Goal: Book appointment/travel/reservation

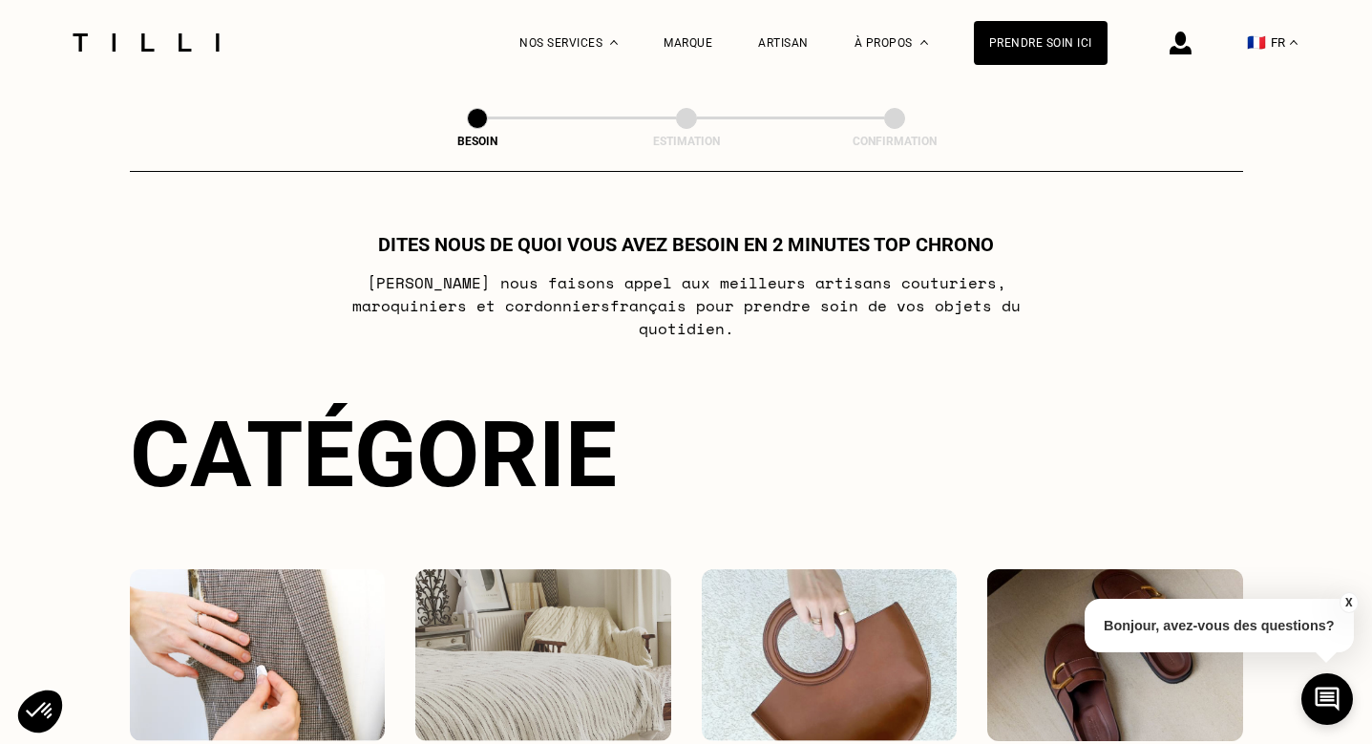
scroll to position [343, 0]
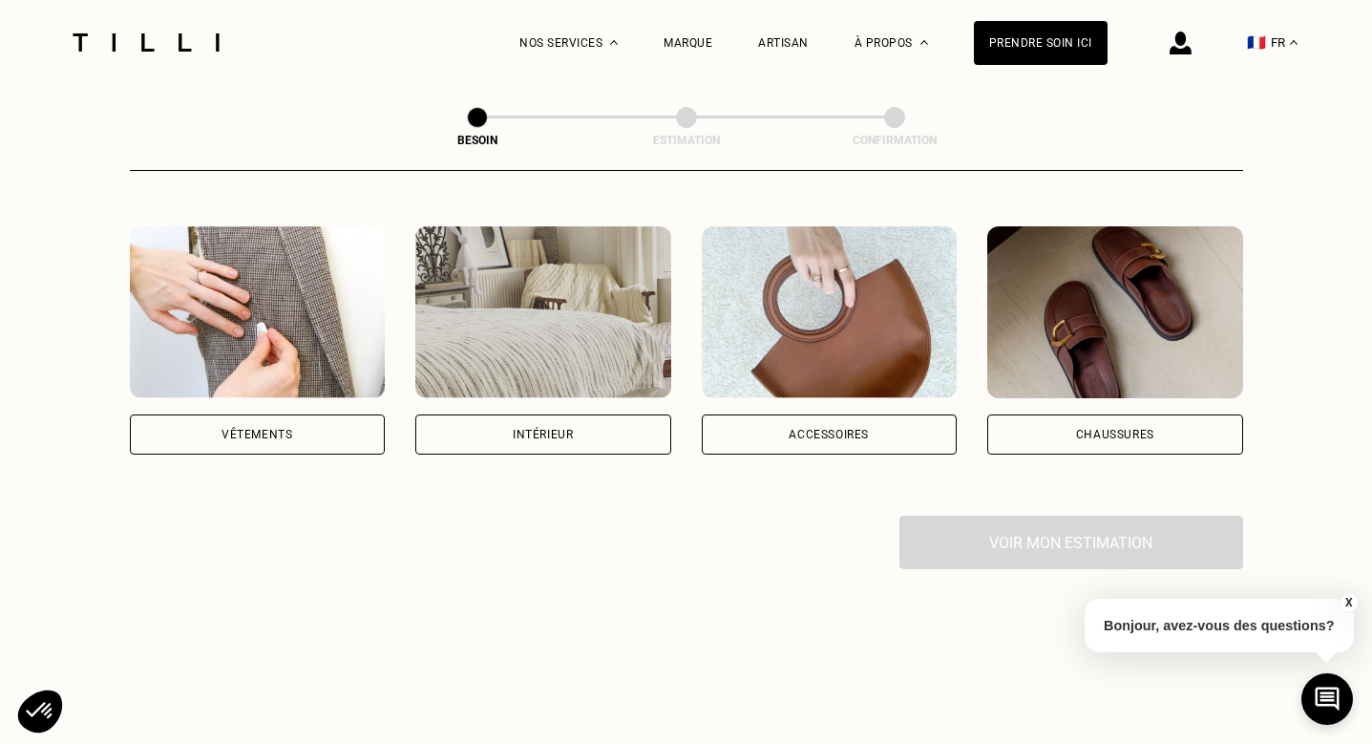
click at [228, 429] on div "Vêtements" at bounding box center [256, 434] width 71 height 11
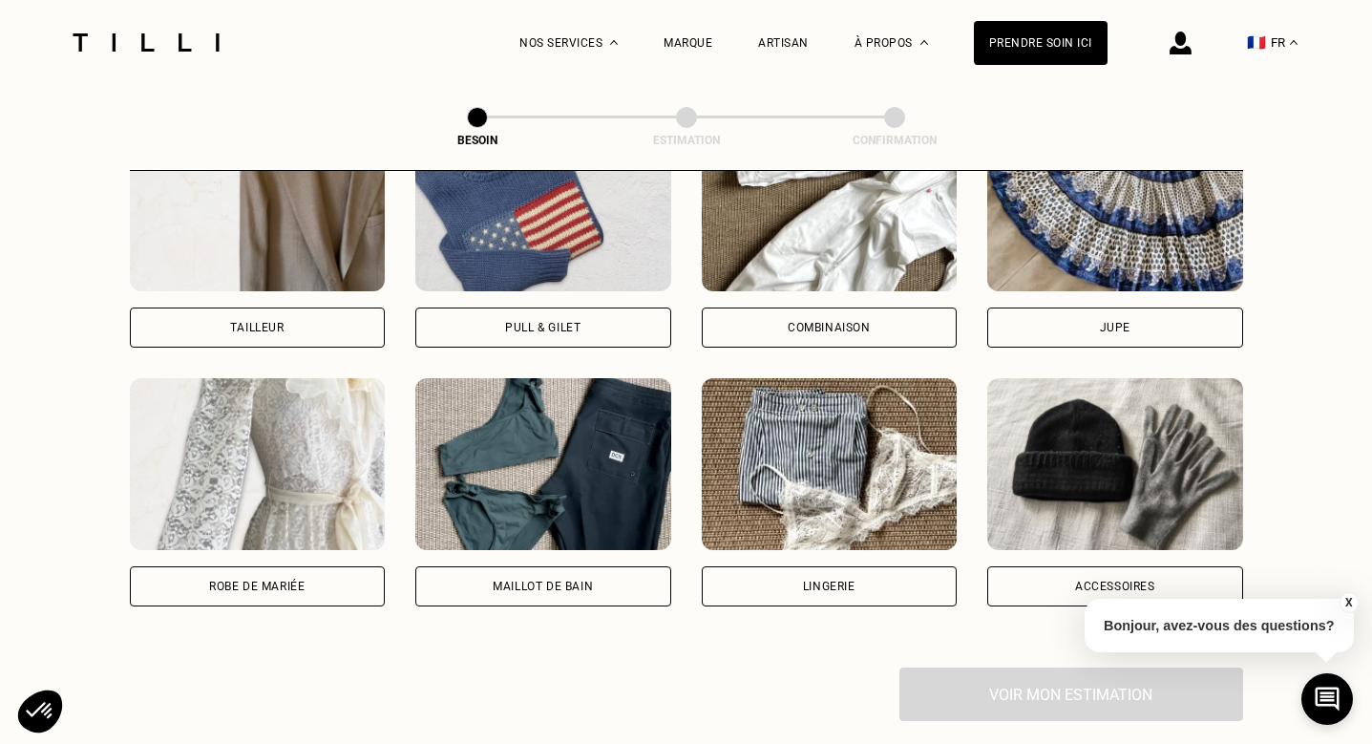
click at [217, 580] on div "Robe de mariée" at bounding box center [256, 585] width 95 height 11
select select "FR"
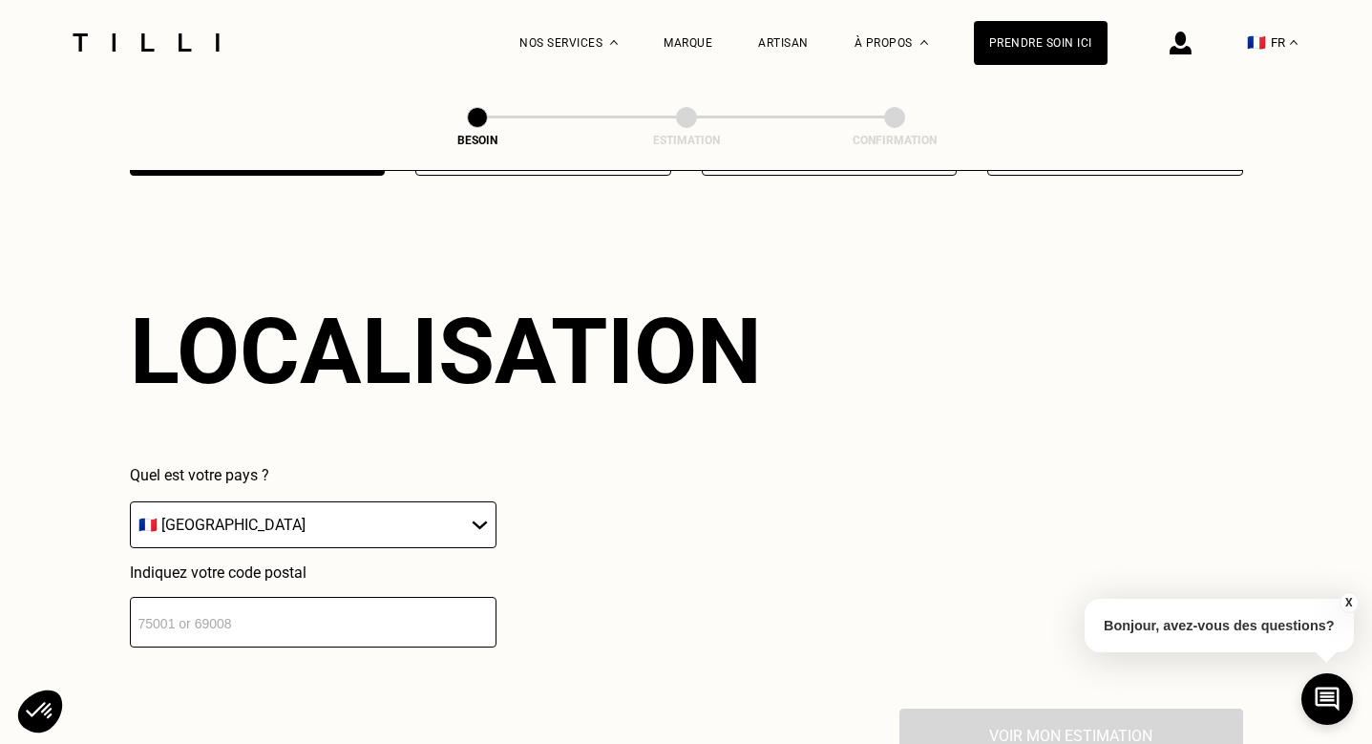
scroll to position [1657, 0]
click at [228, 516] on select "🇩🇪 [GEOGRAPHIC_DATA] 🇦🇹 [GEOGRAPHIC_DATA] 🇧🇪 [GEOGRAPHIC_DATA] 🇧🇬 Bulgarie 🇨🇾 C…" at bounding box center [313, 524] width 367 height 47
click at [130, 501] on select "🇩🇪 [GEOGRAPHIC_DATA] 🇦🇹 [GEOGRAPHIC_DATA] 🇧🇪 [GEOGRAPHIC_DATA] 🇧🇬 Bulgarie 🇨🇾 C…" at bounding box center [313, 524] width 367 height 47
click at [227, 597] on input "number" at bounding box center [313, 622] width 367 height 51
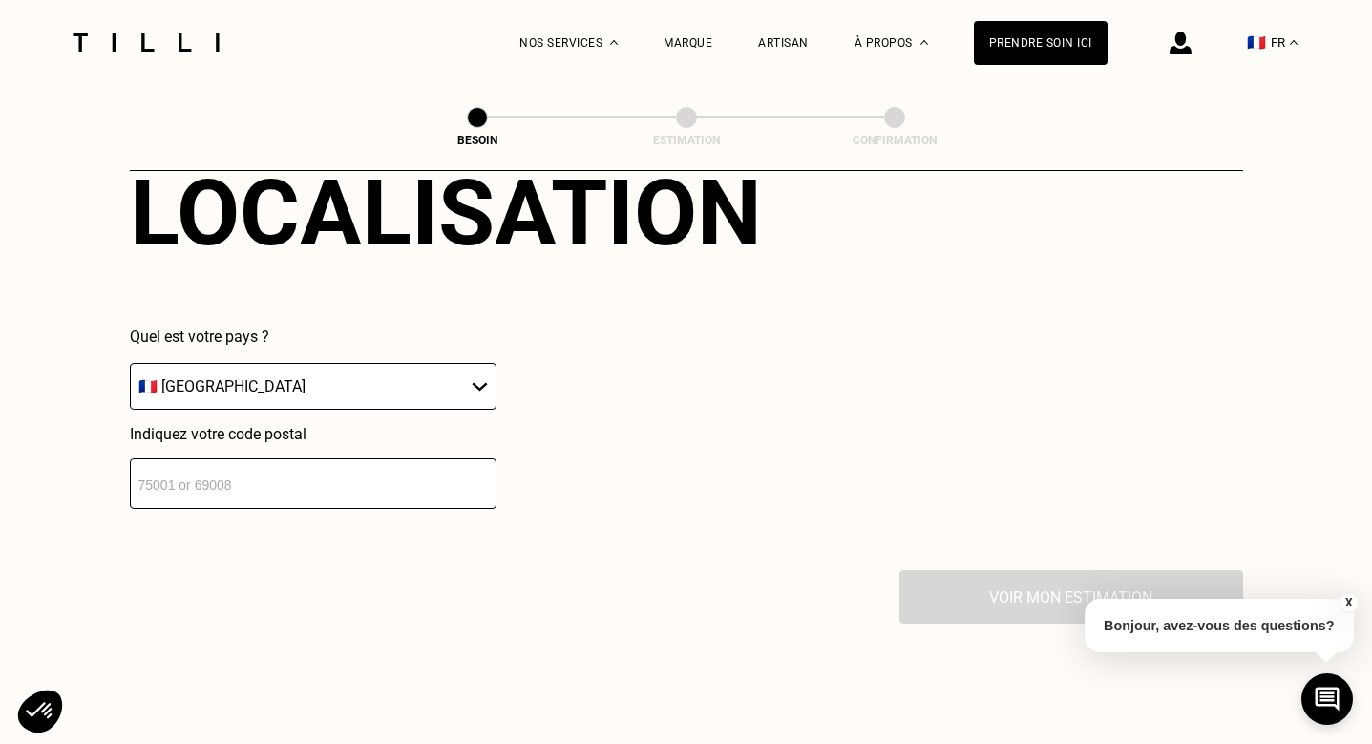
scroll to position [1823, 0]
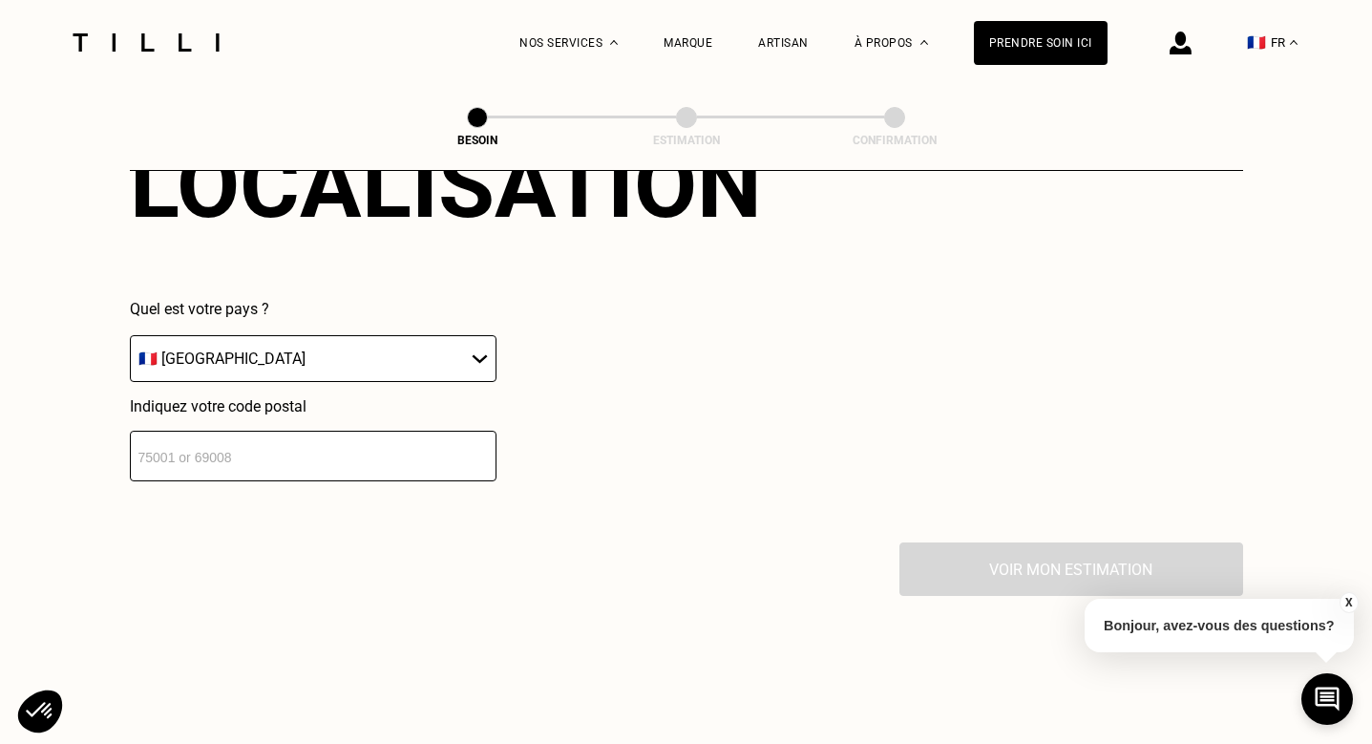
click at [235, 438] on input "number" at bounding box center [313, 456] width 367 height 51
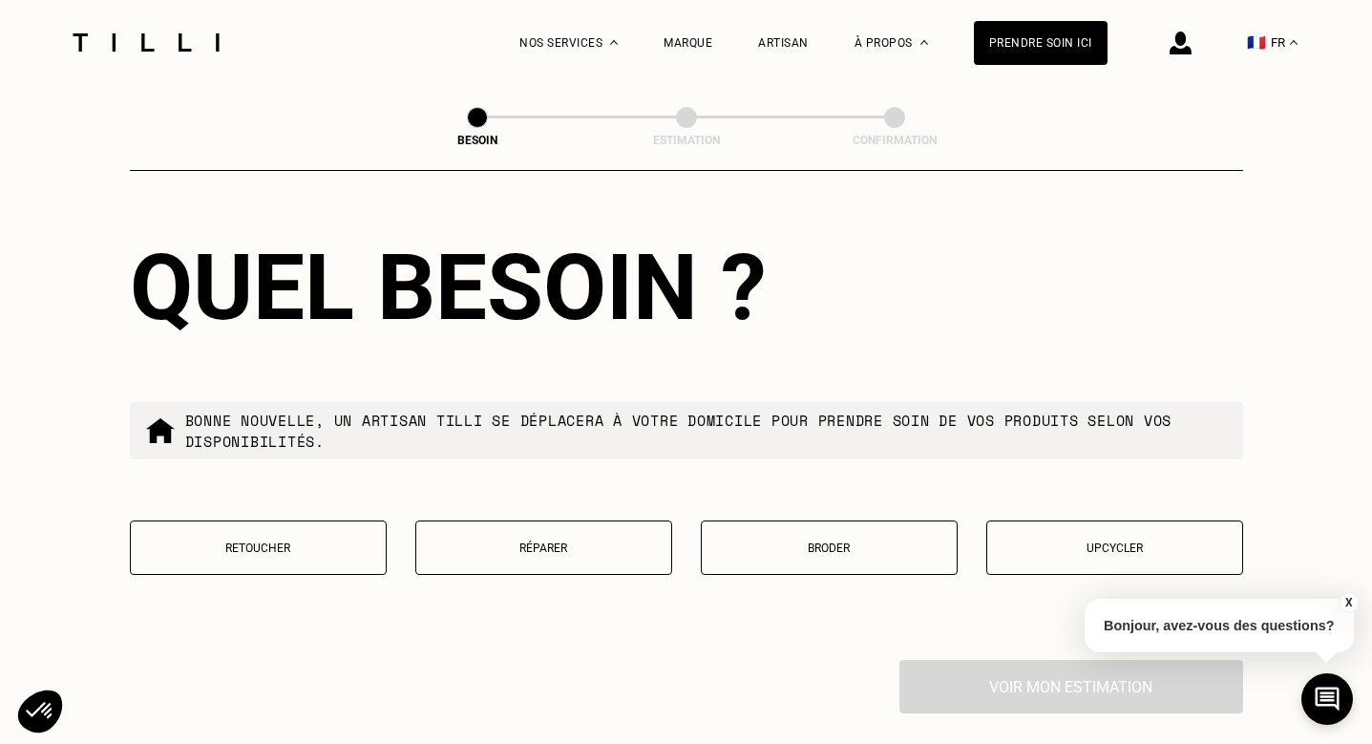
scroll to position [2204, 0]
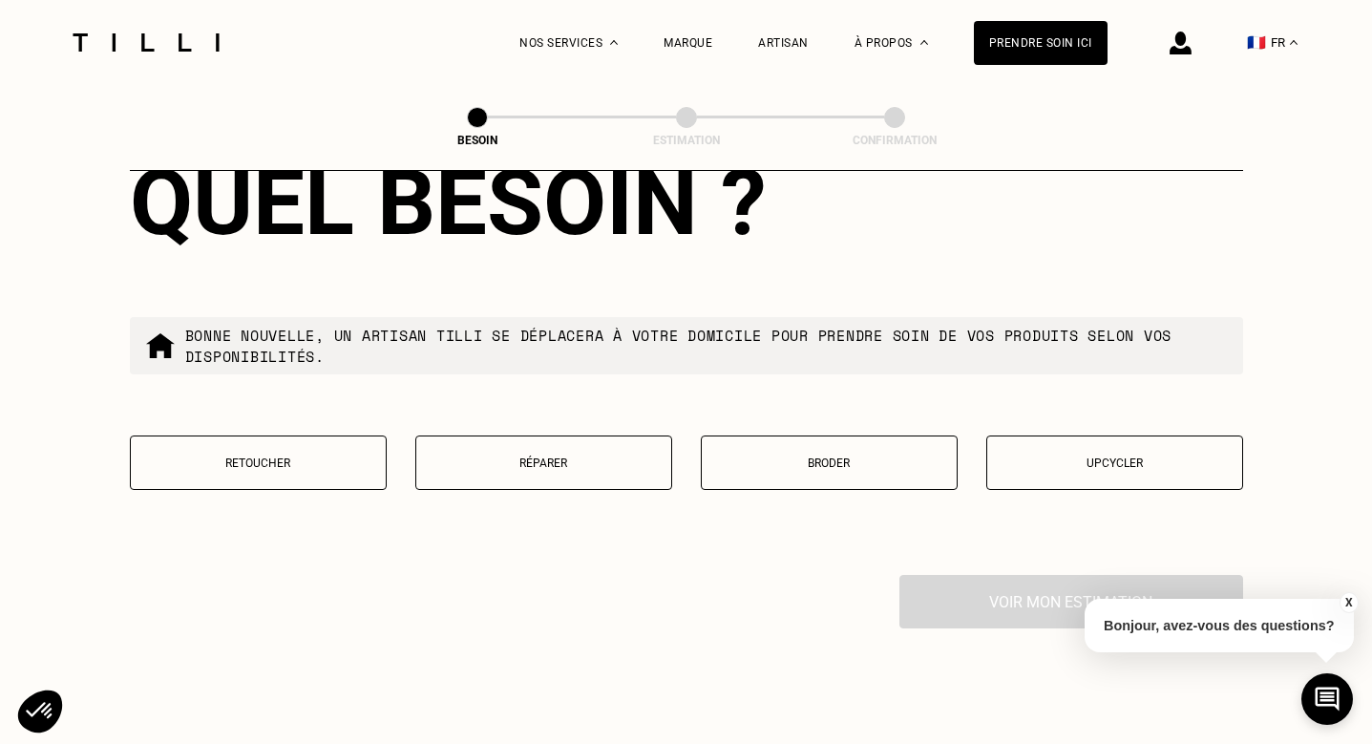
type input "75017"
click at [322, 456] on button "Retoucher" at bounding box center [258, 462] width 257 height 54
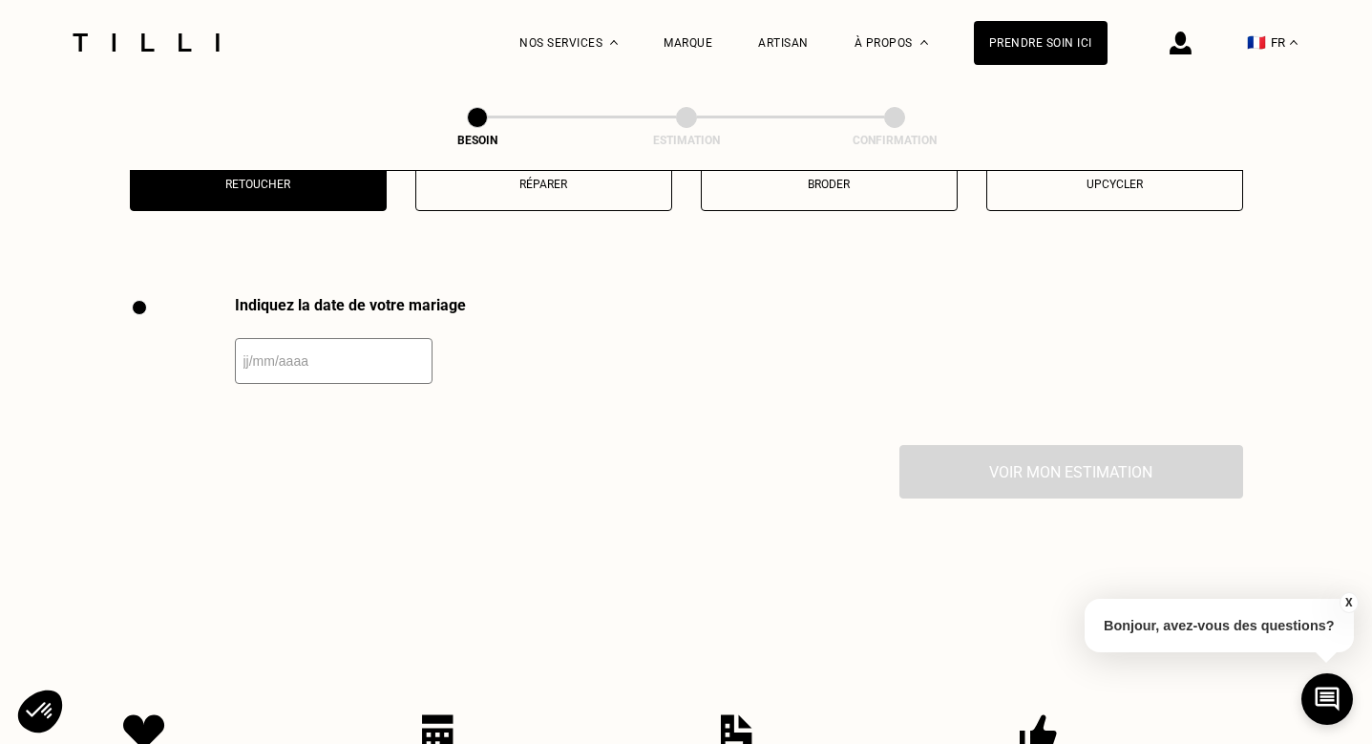
scroll to position [2618, 0]
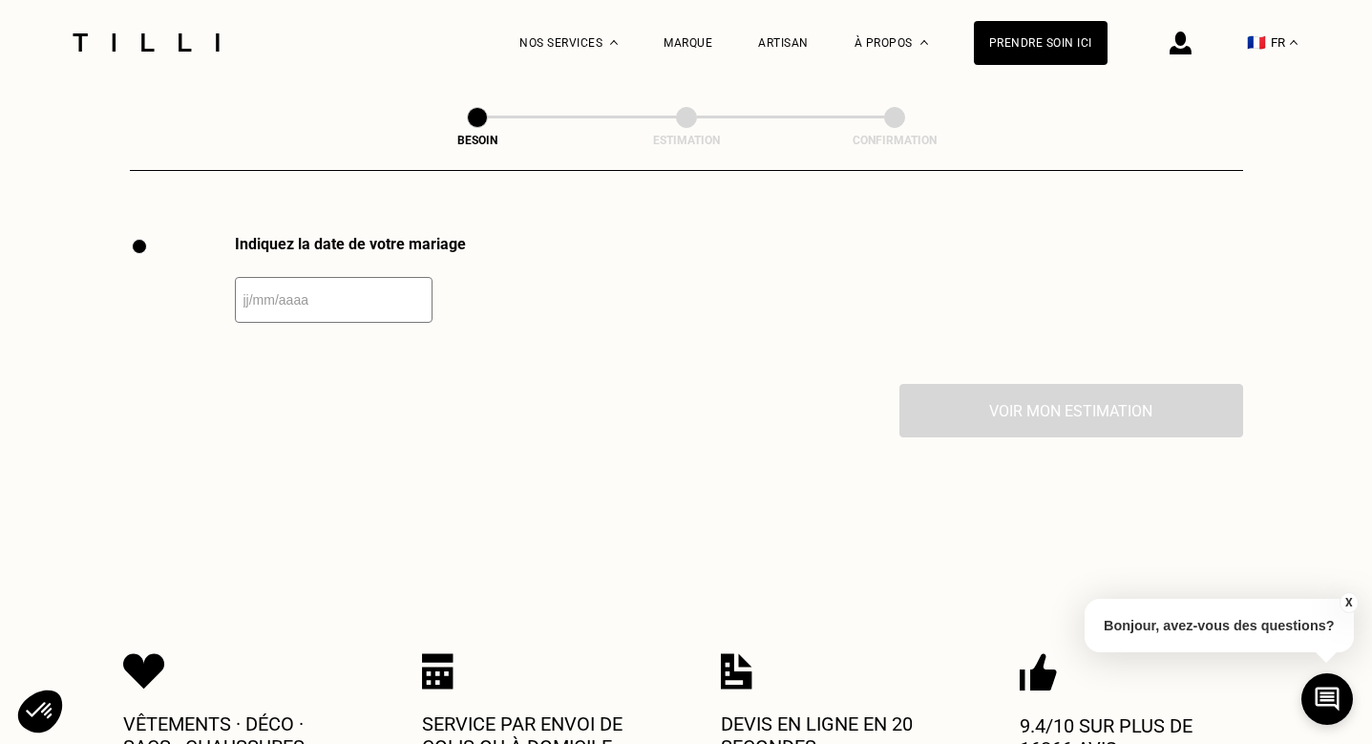
click at [335, 305] on div "Indiquez la date de votre mariage" at bounding box center [298, 309] width 336 height 149
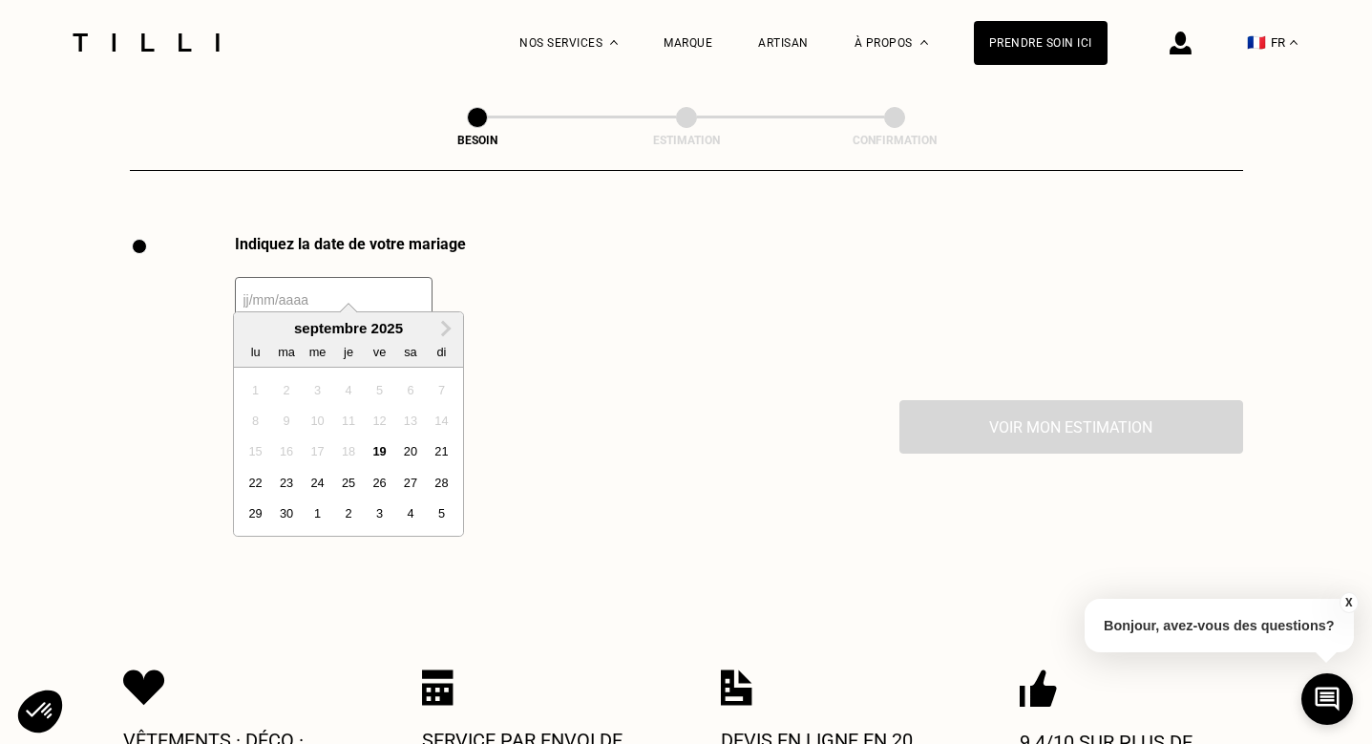
click at [330, 292] on input "text" at bounding box center [334, 300] width 198 height 46
click at [444, 333] on span "Next Month" at bounding box center [444, 328] width 0 height 23
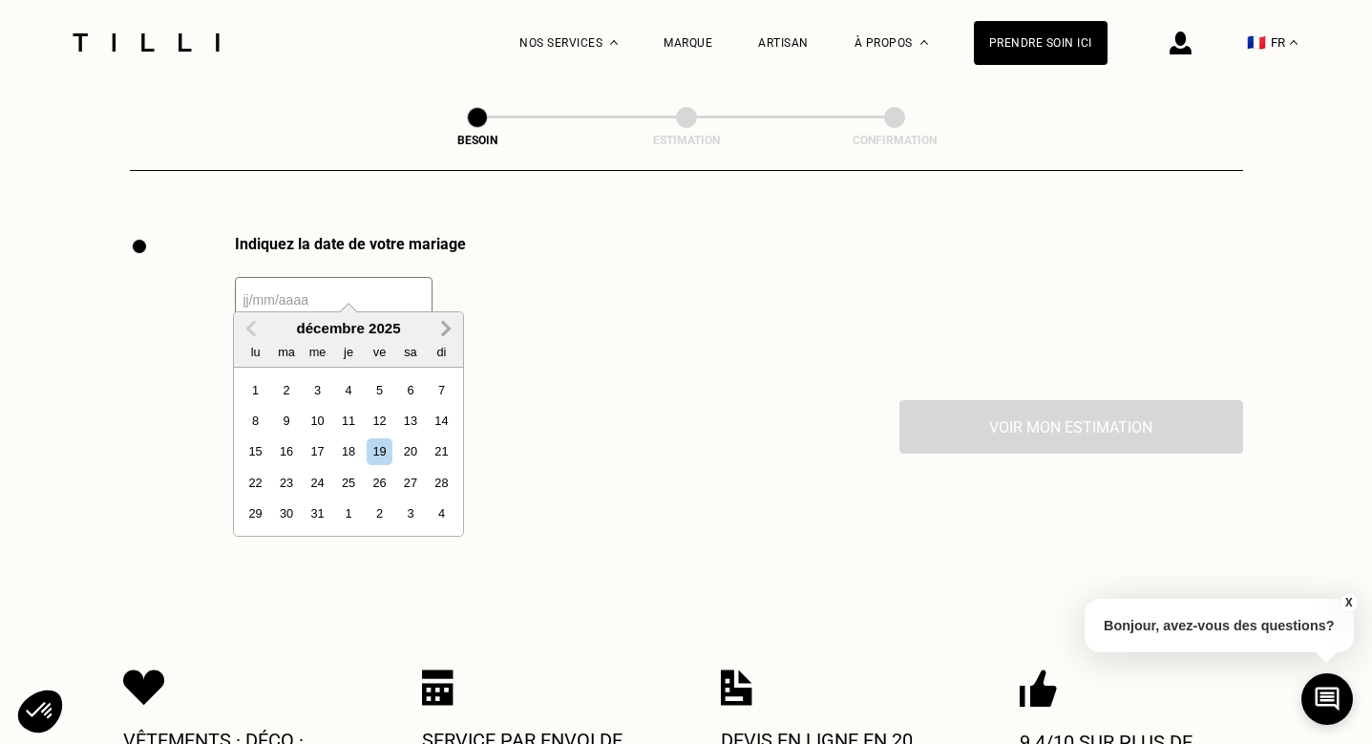
click at [444, 333] on span "Next Month" at bounding box center [444, 328] width 0 height 23
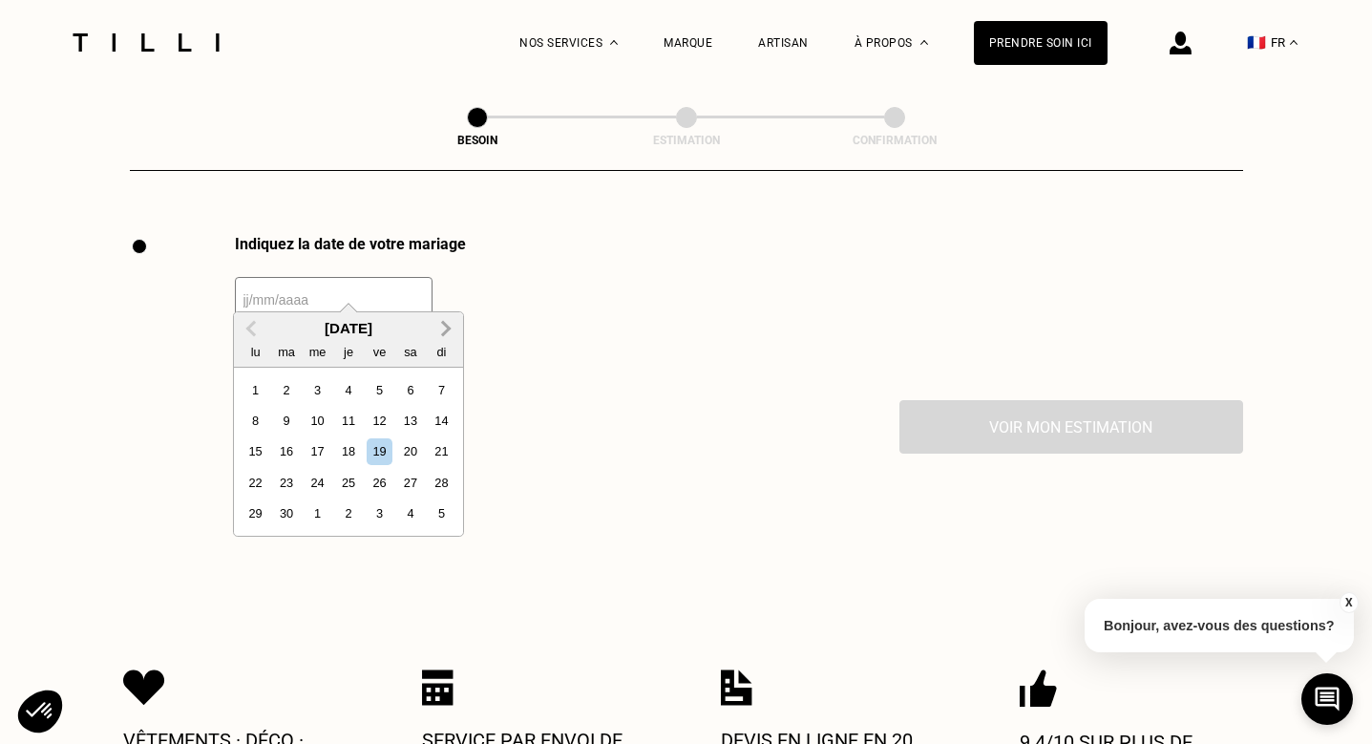
click at [444, 333] on span "Next Month" at bounding box center [444, 328] width 0 height 23
click at [253, 328] on span "Previous Month" at bounding box center [253, 328] width 0 height 23
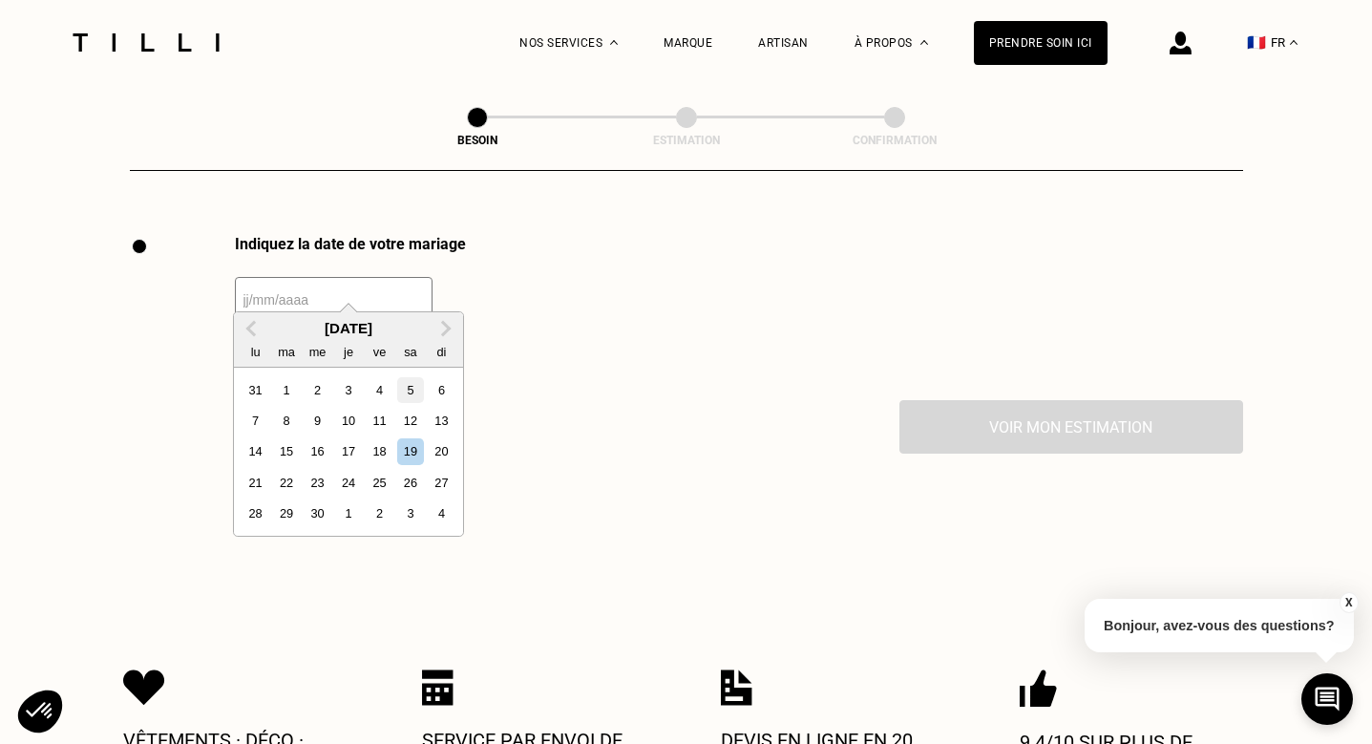
click at [412, 383] on div "5" at bounding box center [410, 390] width 26 height 26
type input "[DATE]"
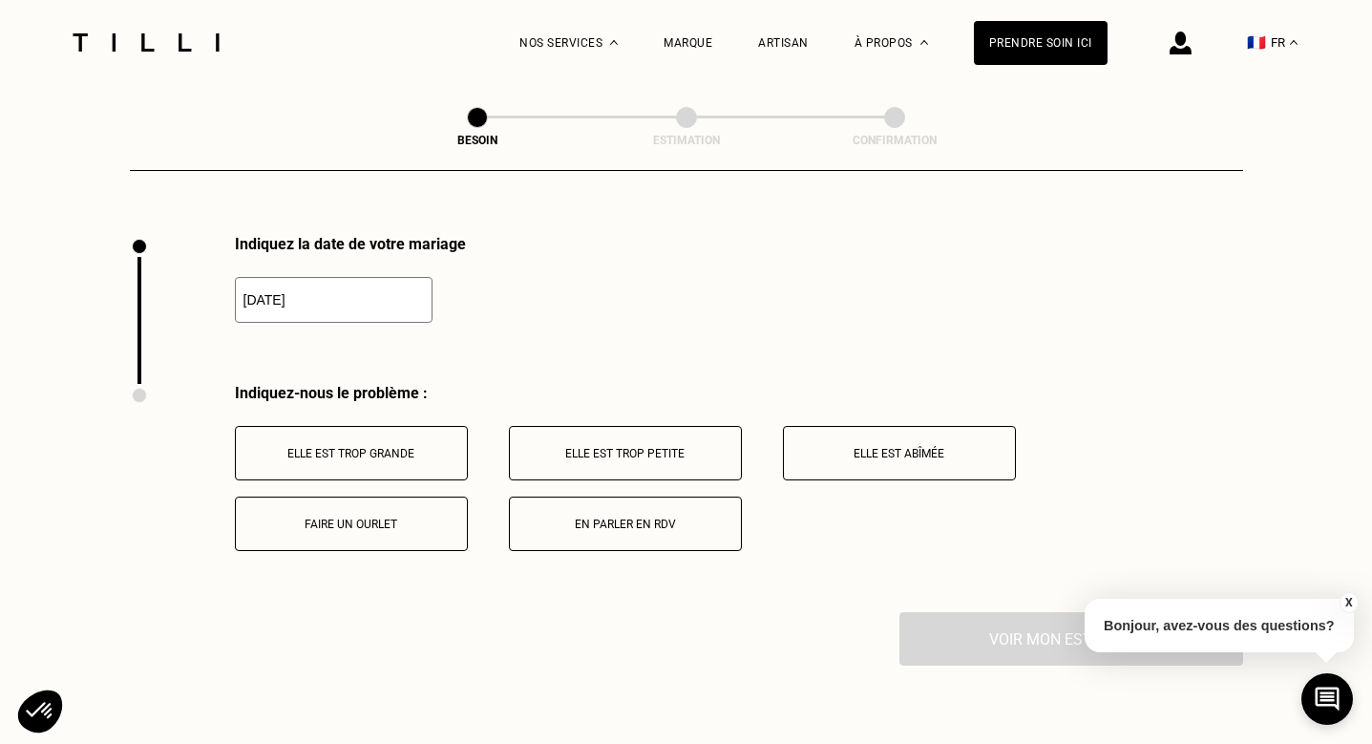
click at [603, 517] on p "En parler en RDV" at bounding box center [625, 523] width 212 height 13
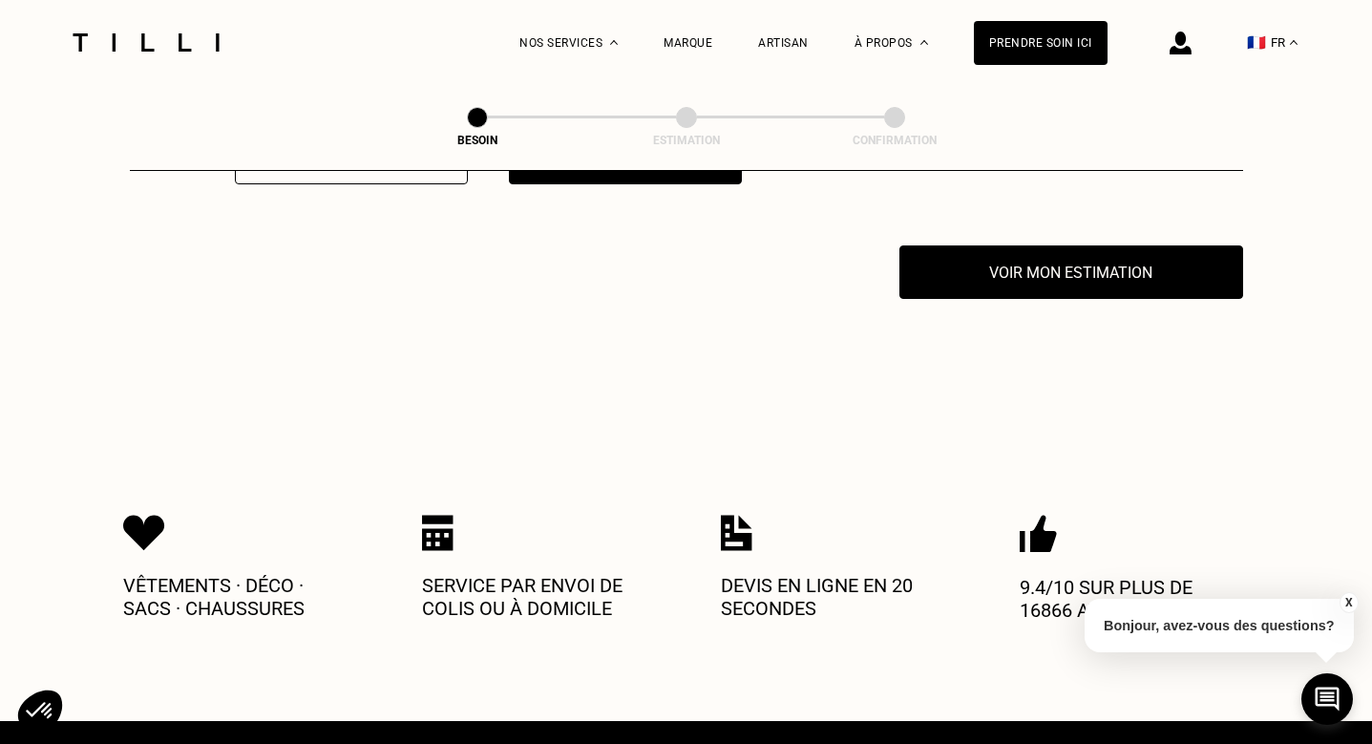
scroll to position [2995, 0]
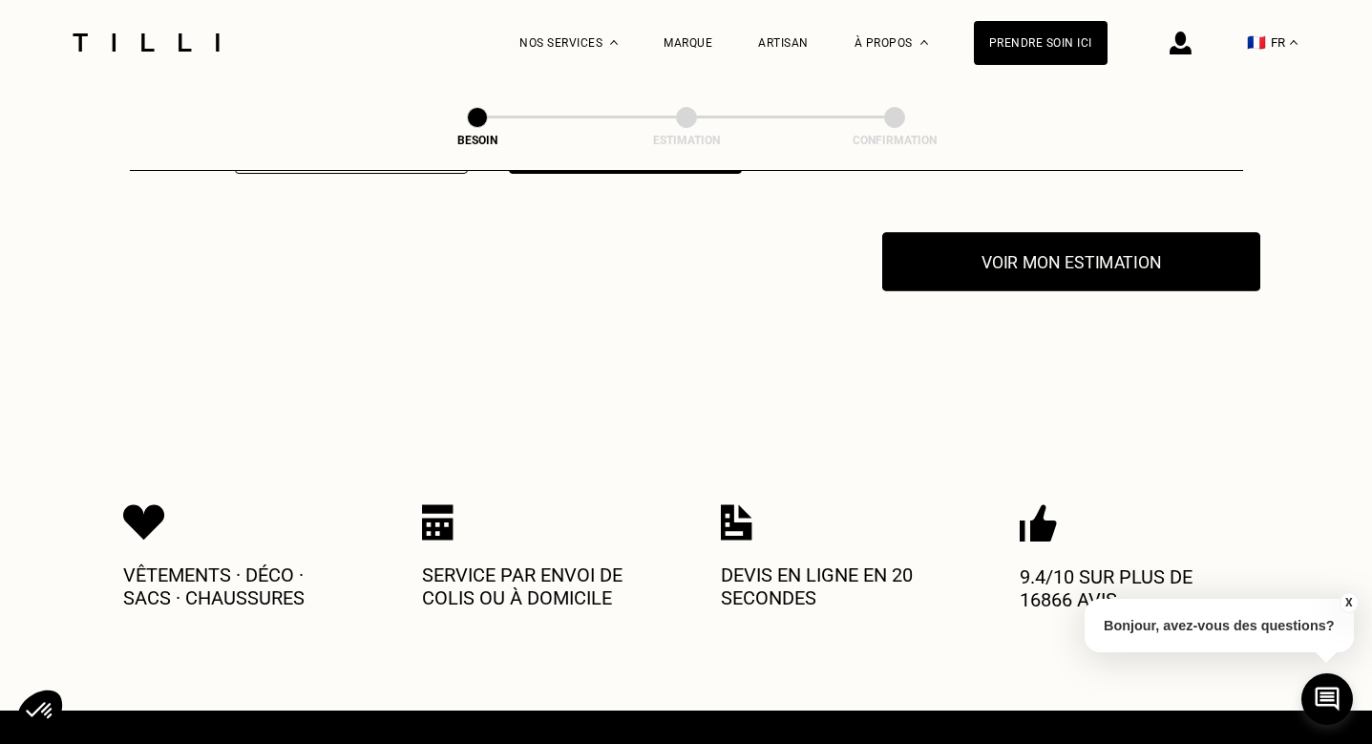
click at [1043, 236] on button "Voir mon estimation" at bounding box center [1071, 261] width 378 height 59
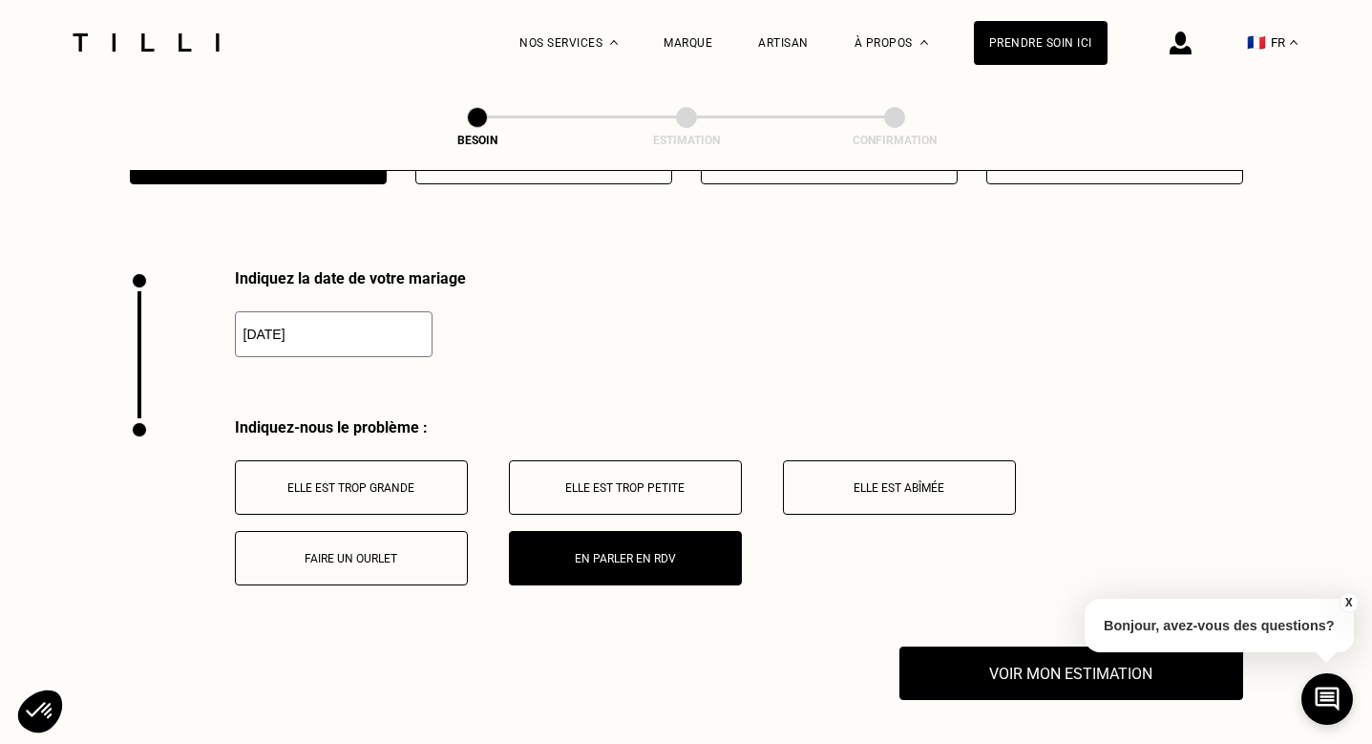
scroll to position [2828, 0]
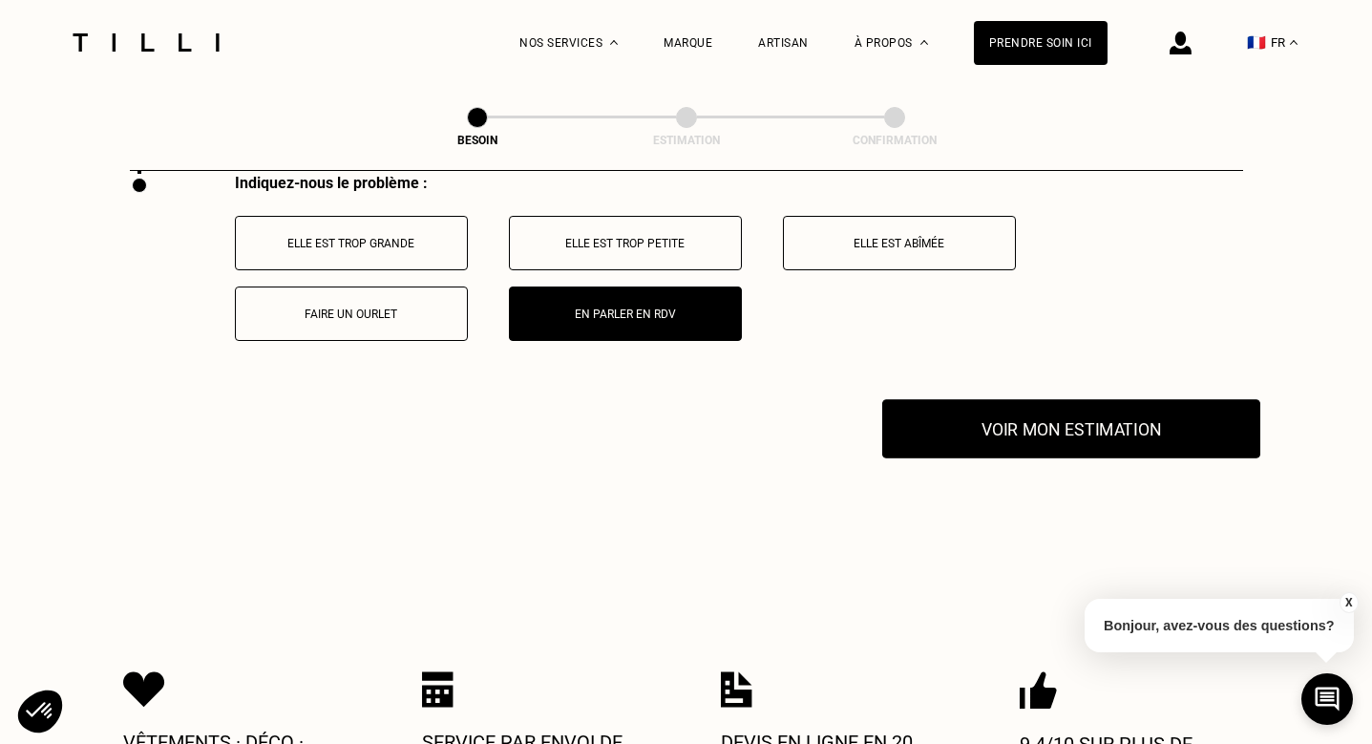
click at [1025, 399] on button "Voir mon estimation" at bounding box center [1071, 428] width 378 height 59
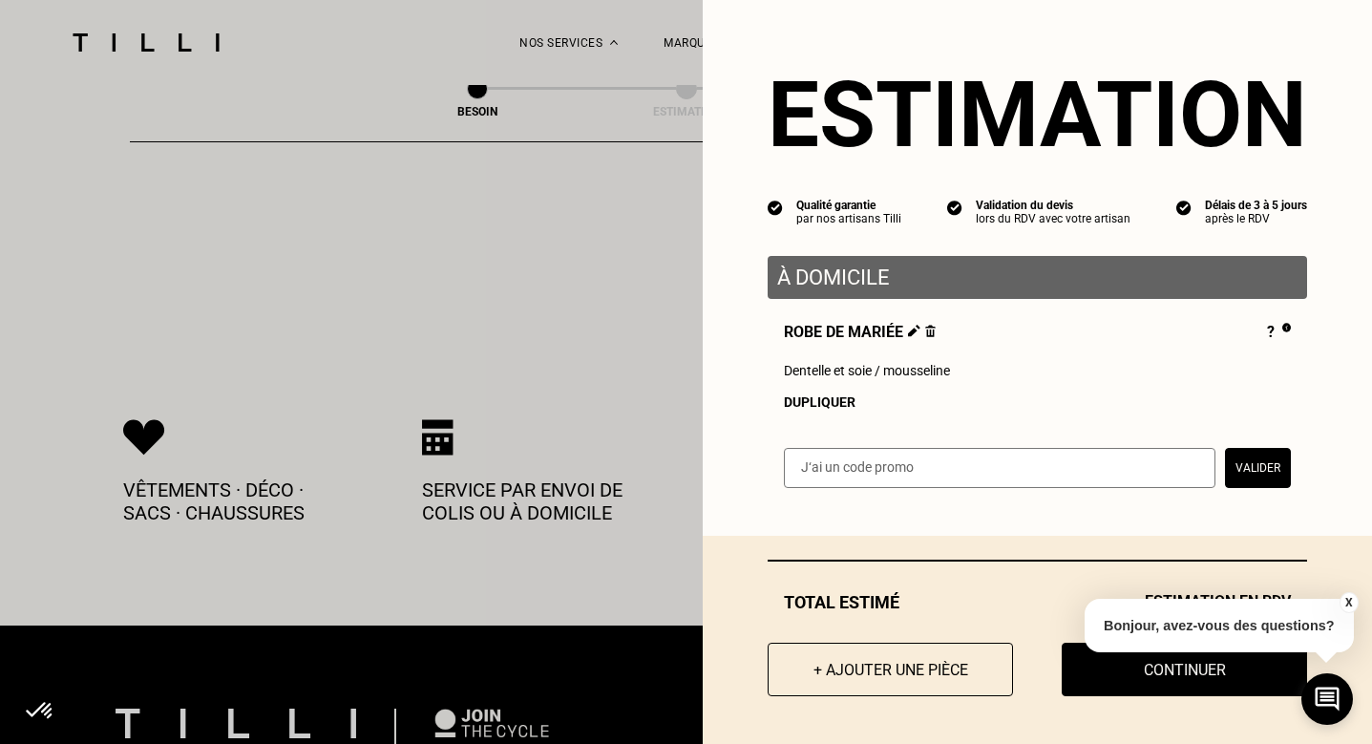
scroll to position [3078, 0]
click at [1347, 601] on button "X" at bounding box center [1347, 602] width 19 height 21
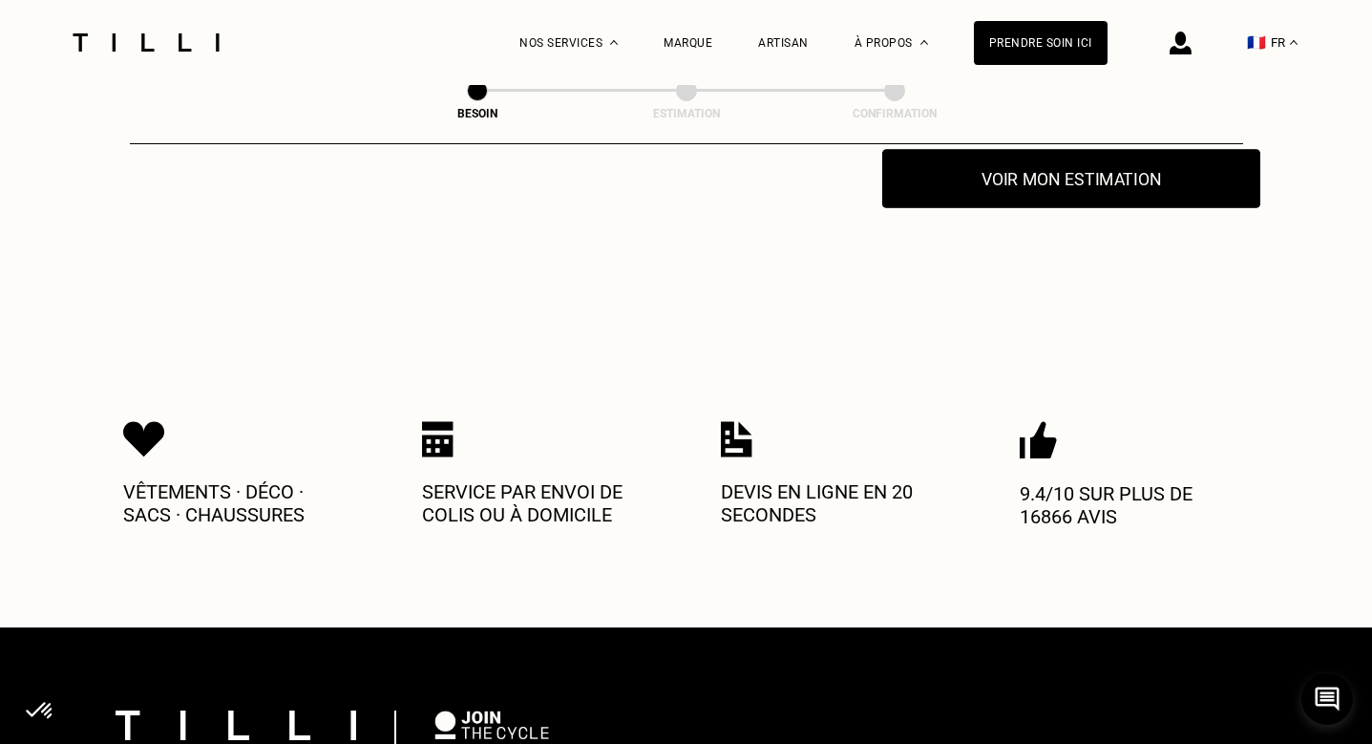
click at [1029, 173] on button "Voir mon estimation" at bounding box center [1071, 178] width 378 height 59
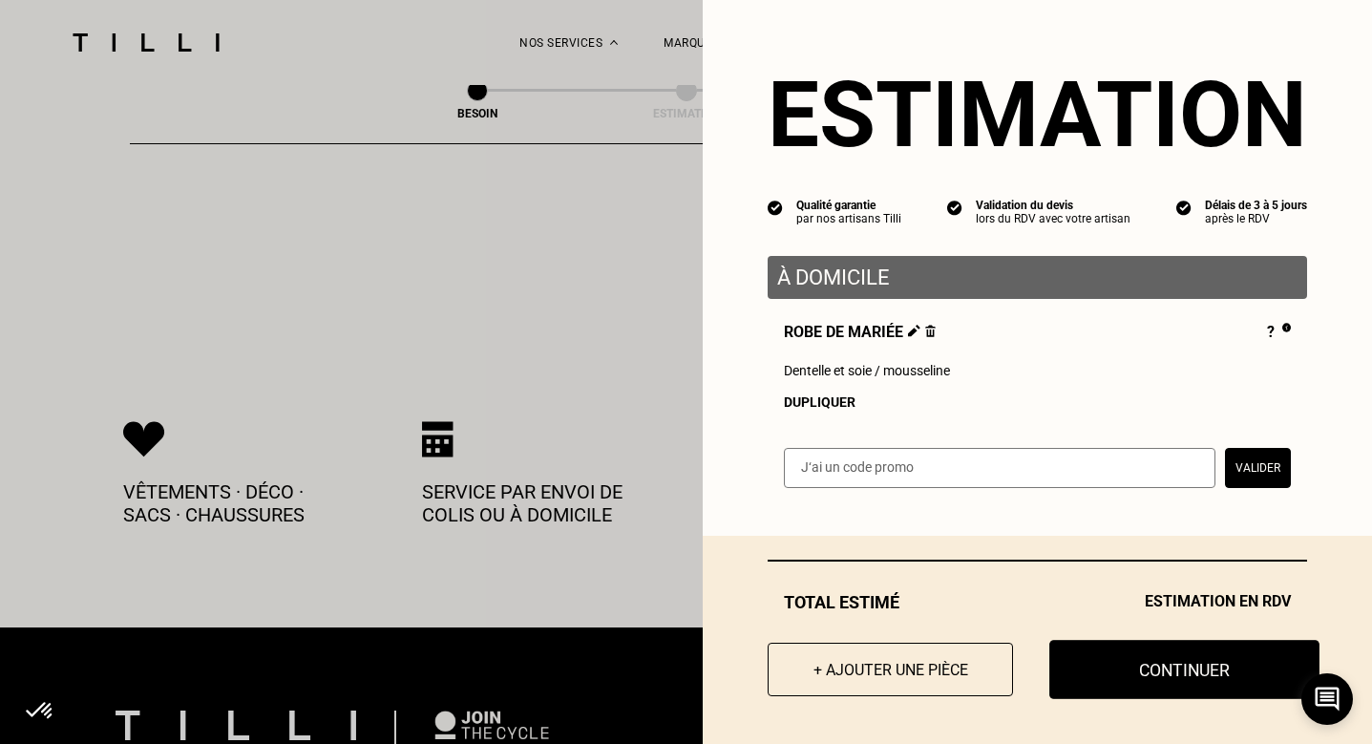
click at [1205, 661] on button "Continuer" at bounding box center [1184, 669] width 270 height 59
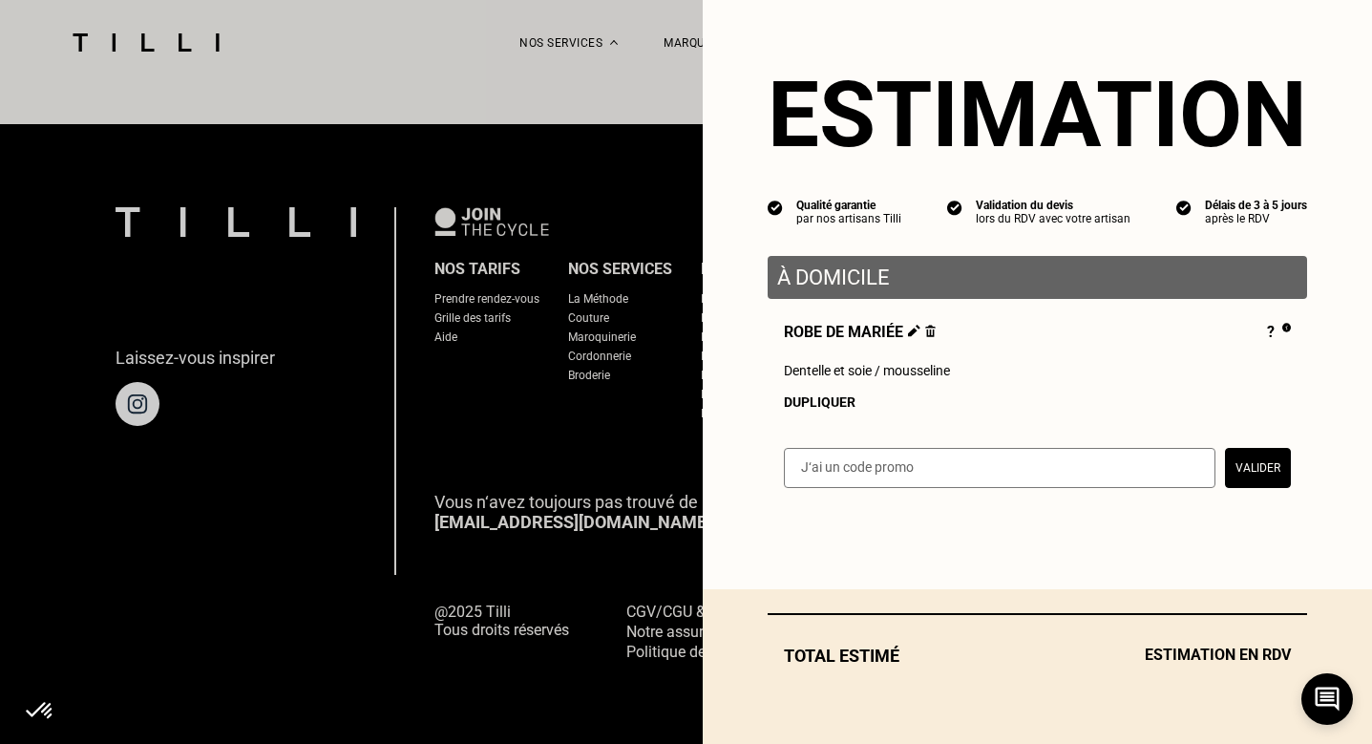
scroll to position [1186, 0]
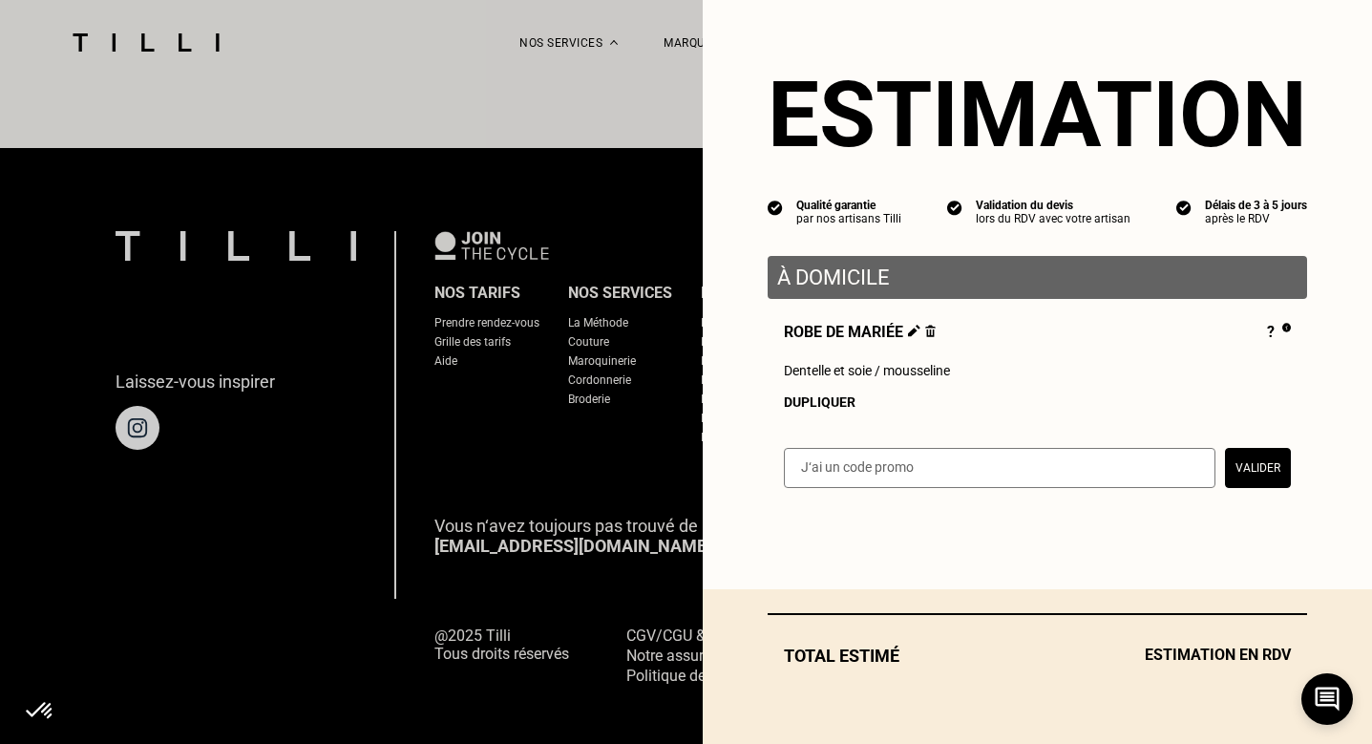
select select "FR"
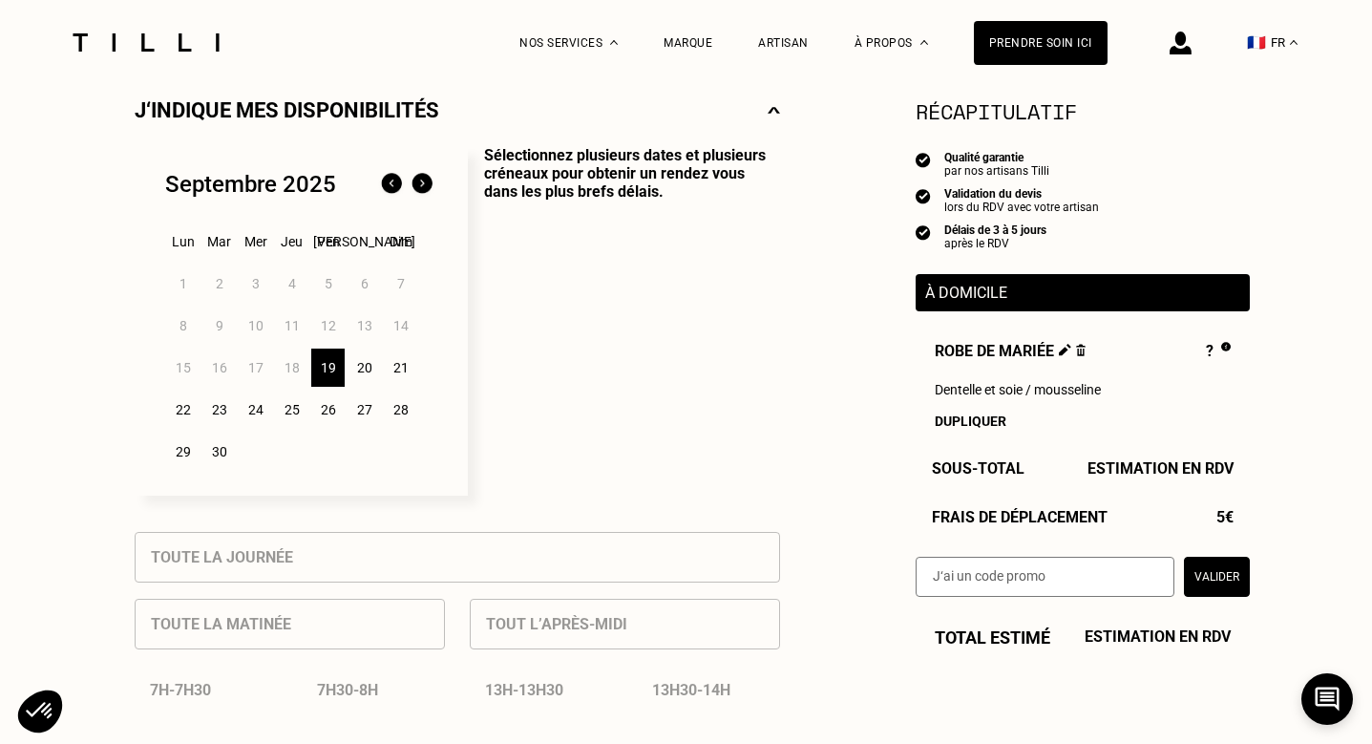
scroll to position [411, 0]
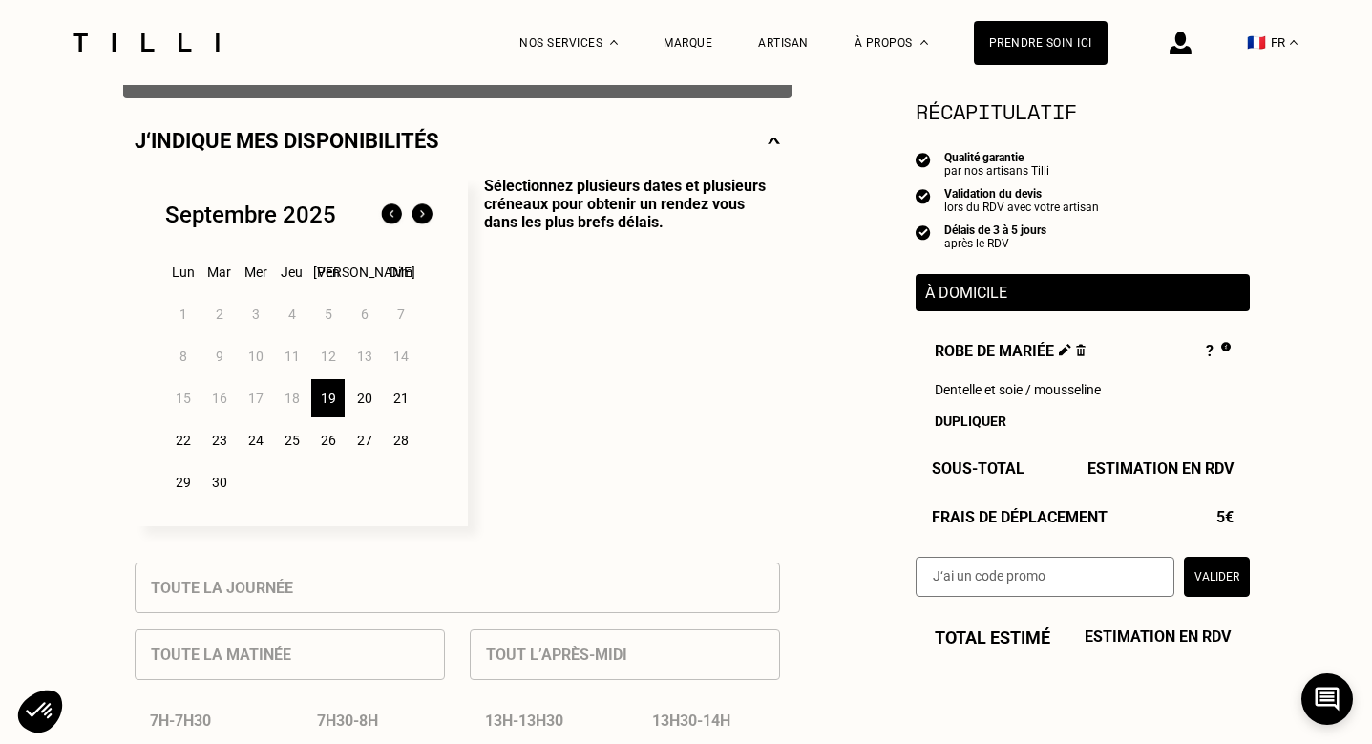
click at [419, 200] on div "Septembre 2025 Lun Mar Mer Jeu Ven Sam Dim 1 2 3 4 5 6 7 8 9 10 11 12 13 14 15 …" at bounding box center [301, 351] width 333 height 349
click at [419, 214] on img at bounding box center [422, 215] width 31 height 31
click at [253, 318] on div "1" at bounding box center [255, 314] width 33 height 38
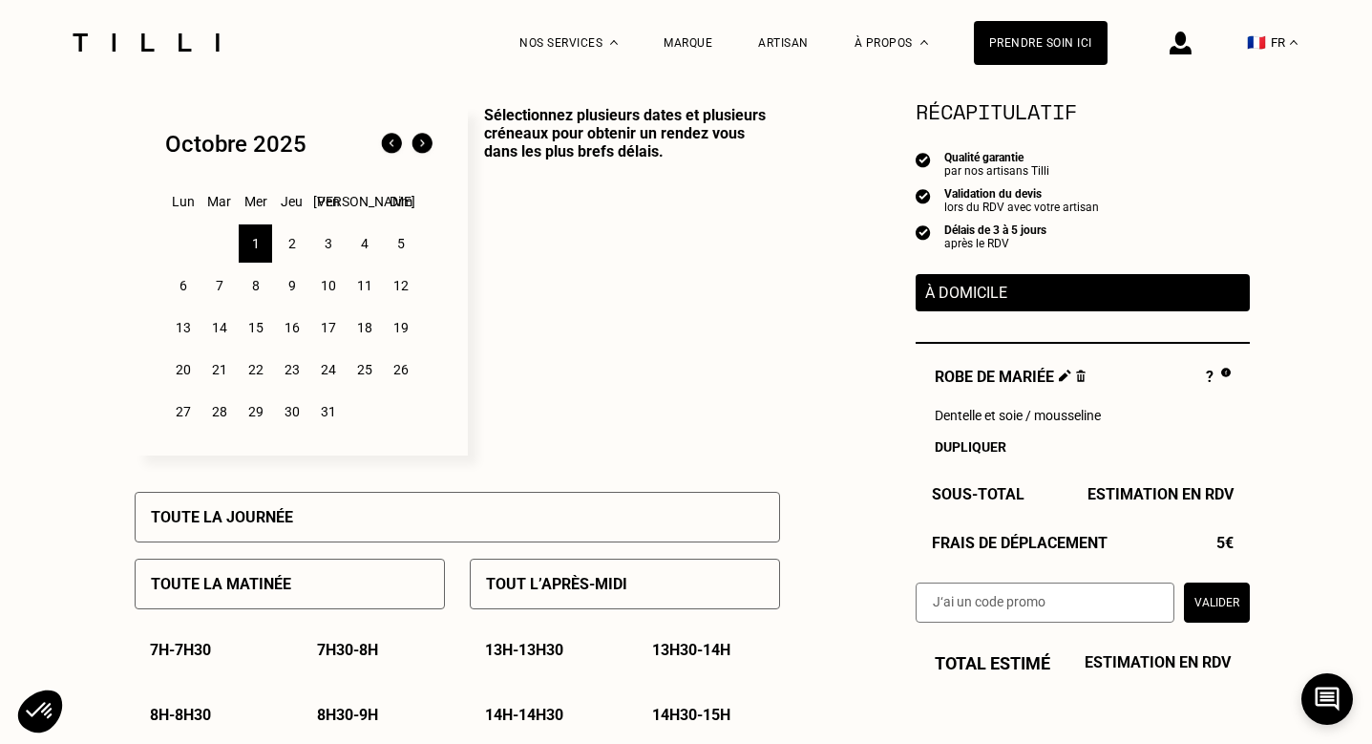
scroll to position [473, 0]
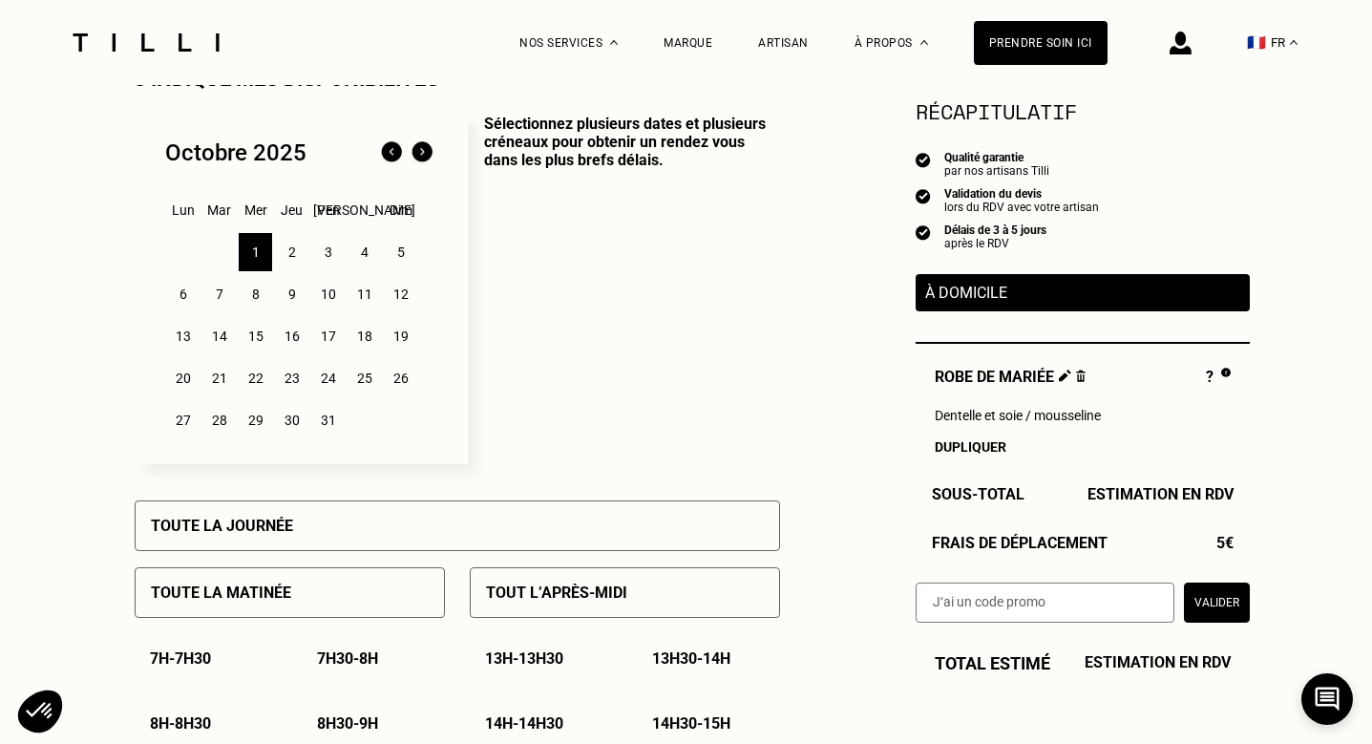
click at [298, 254] on div "2" at bounding box center [291, 252] width 33 height 38
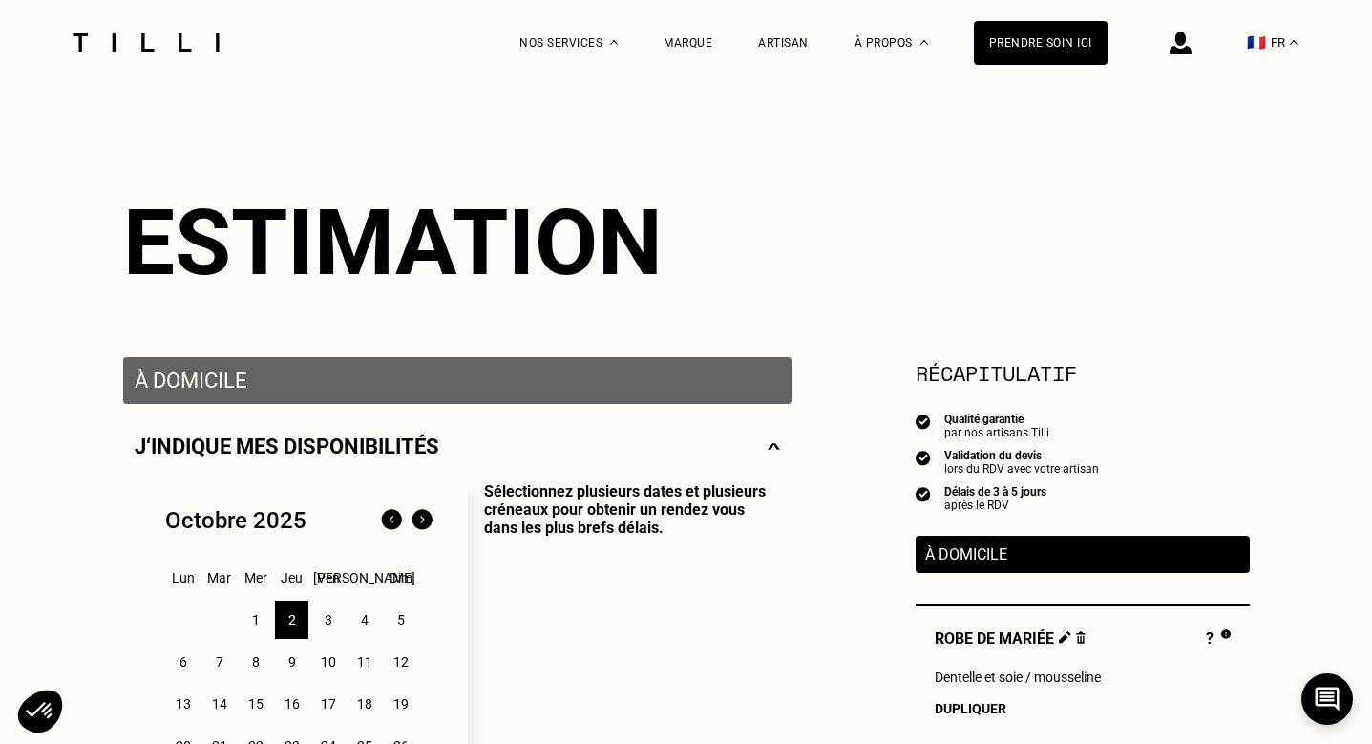
scroll to position [104, 0]
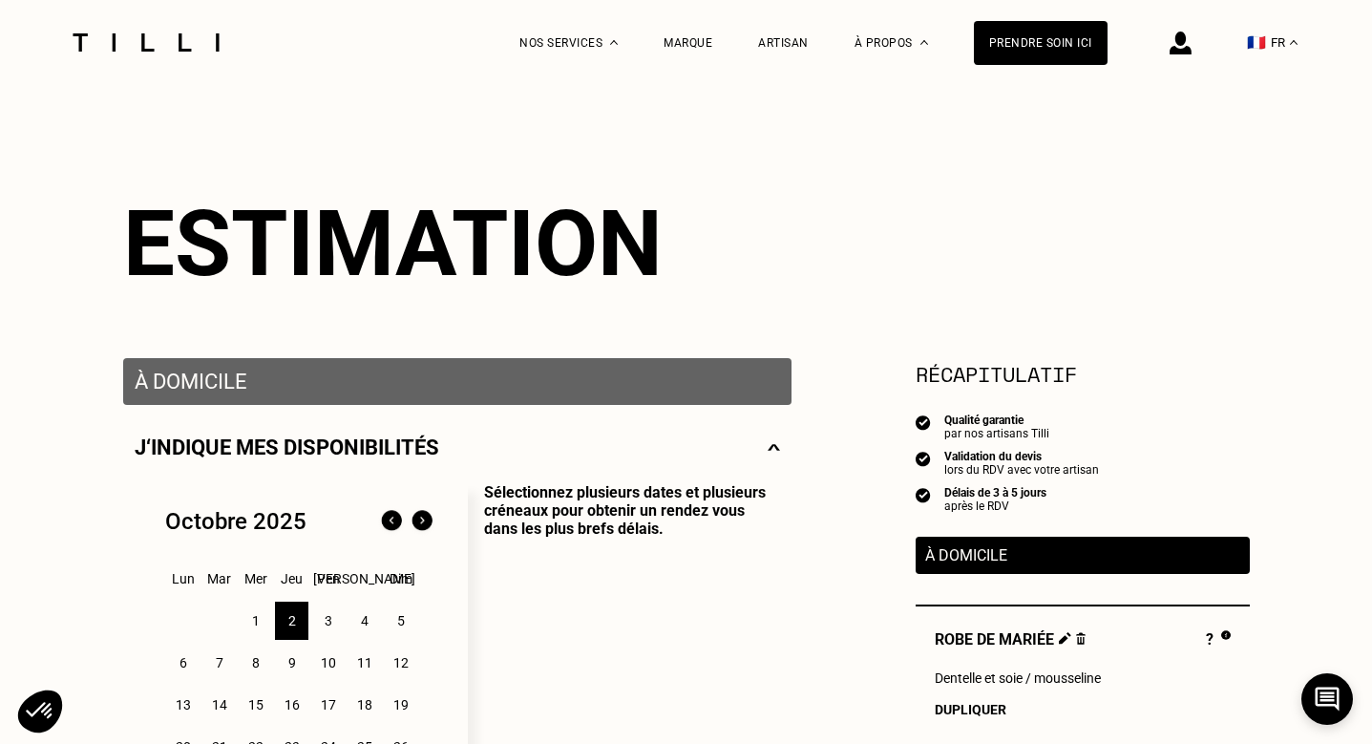
click at [386, 524] on img at bounding box center [391, 521] width 31 height 31
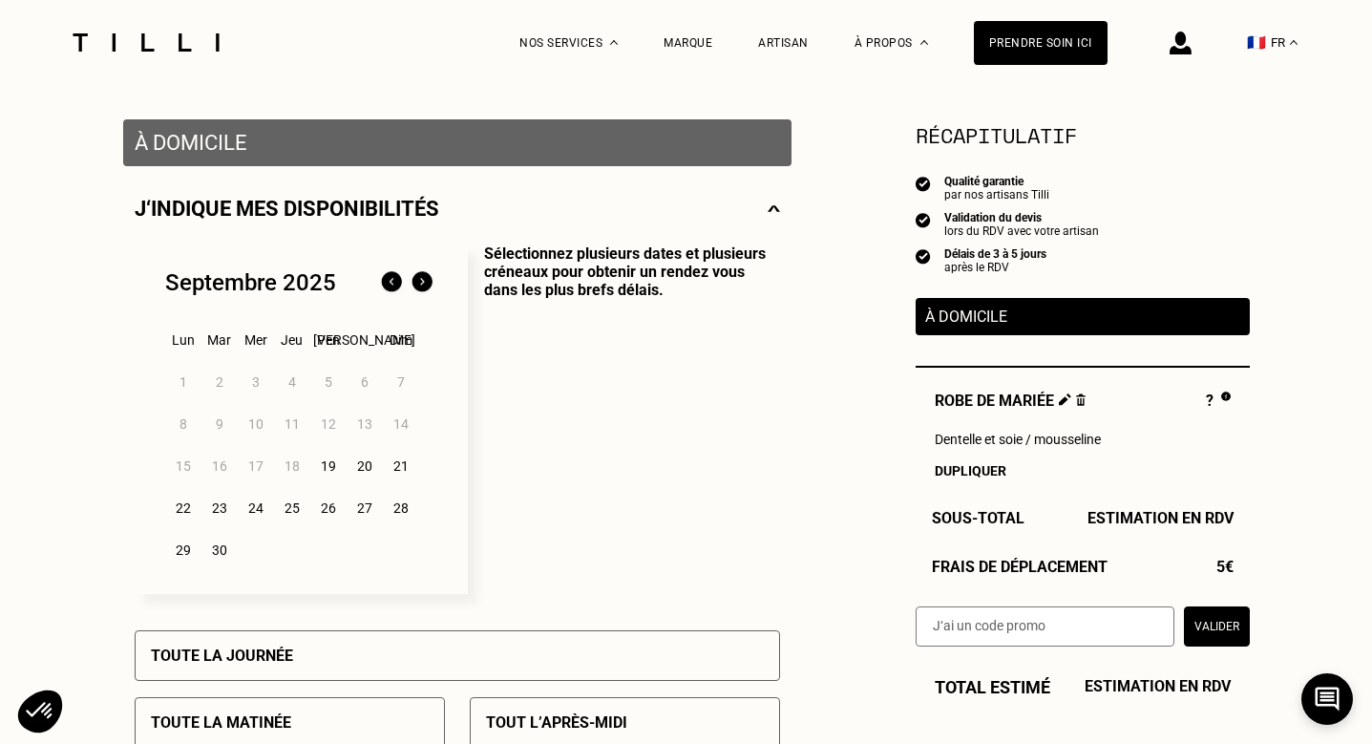
scroll to position [401, 0]
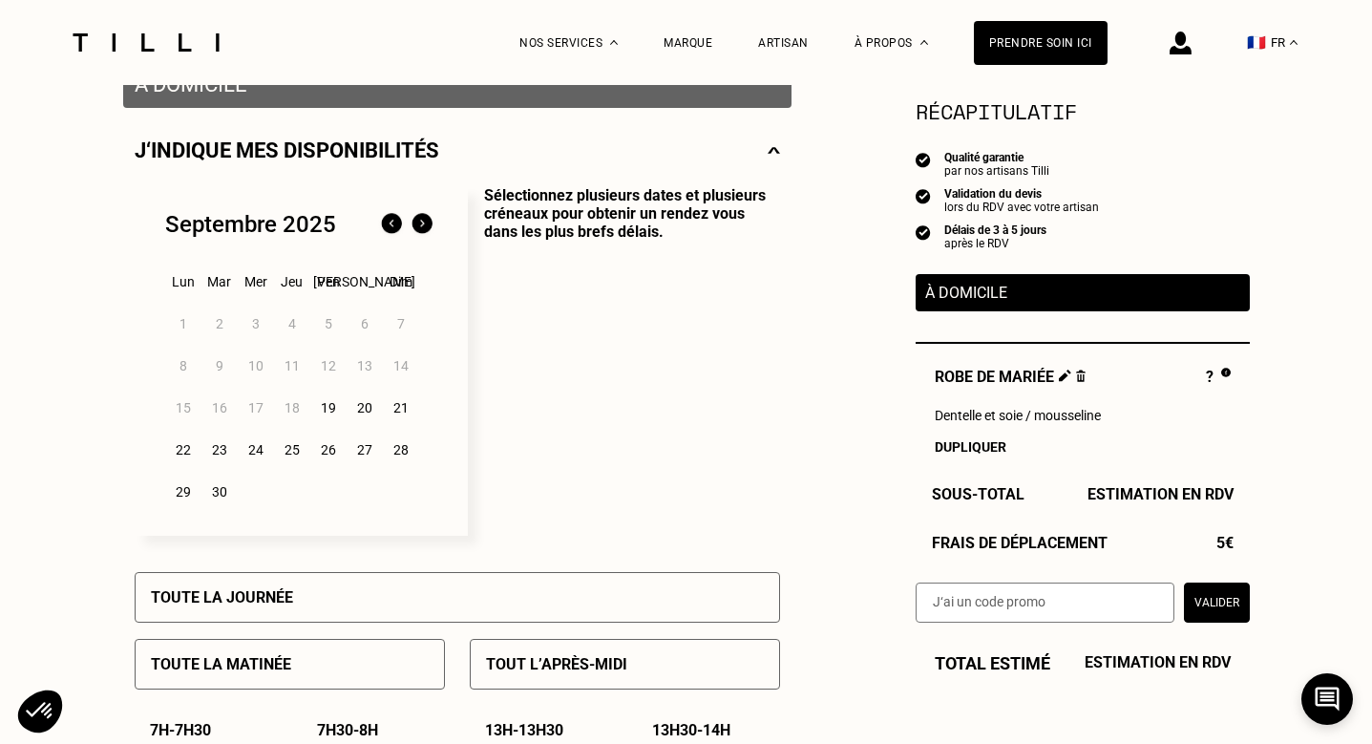
click at [326, 411] on div "19" at bounding box center [327, 408] width 33 height 38
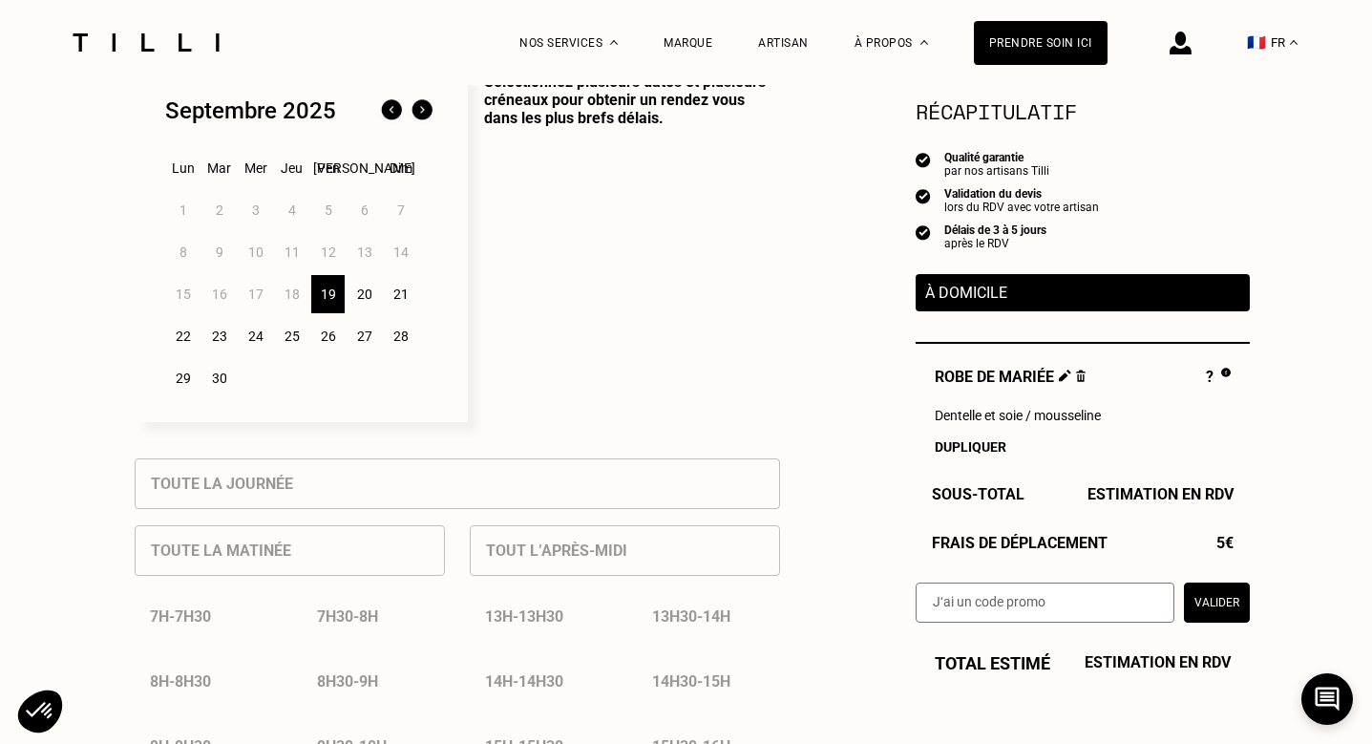
scroll to position [516, 0]
click at [360, 294] on div "20" at bounding box center [364, 293] width 33 height 38
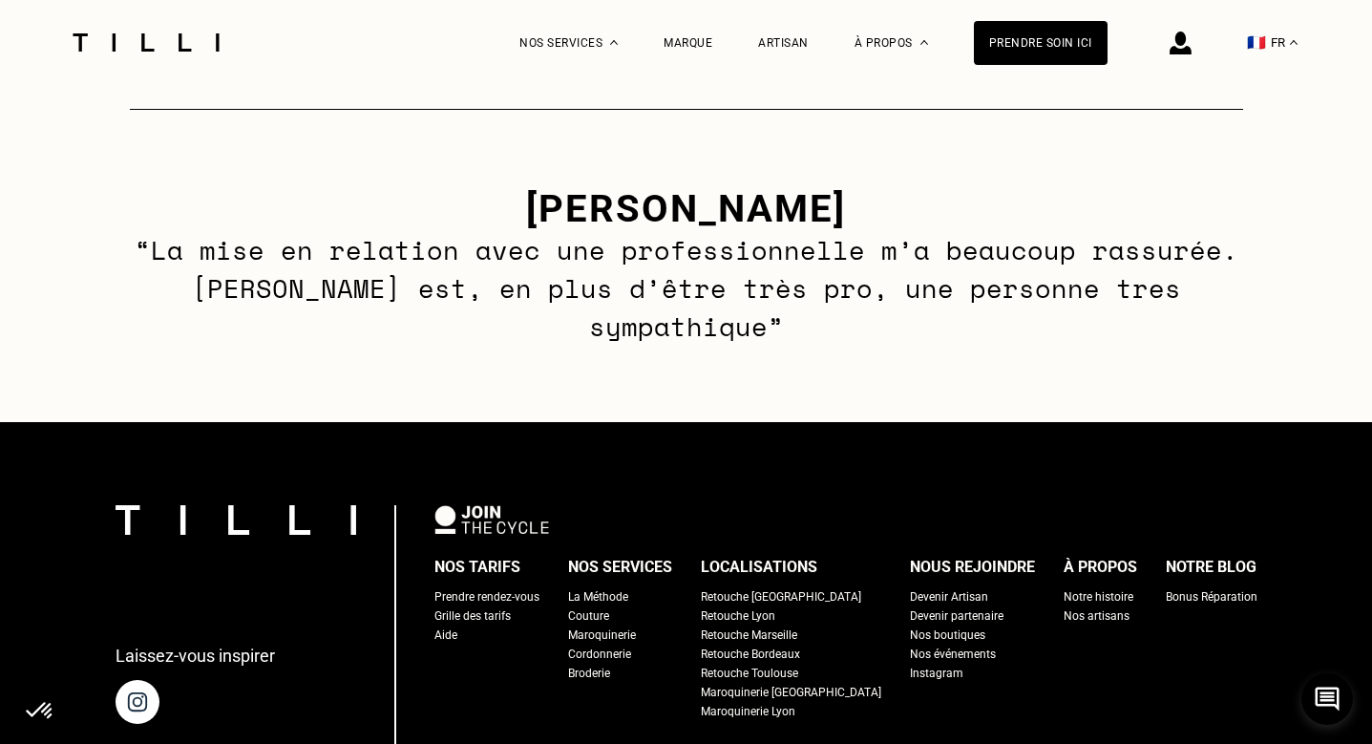
scroll to position [0, 0]
